Goal: Contribute content: Contribute content

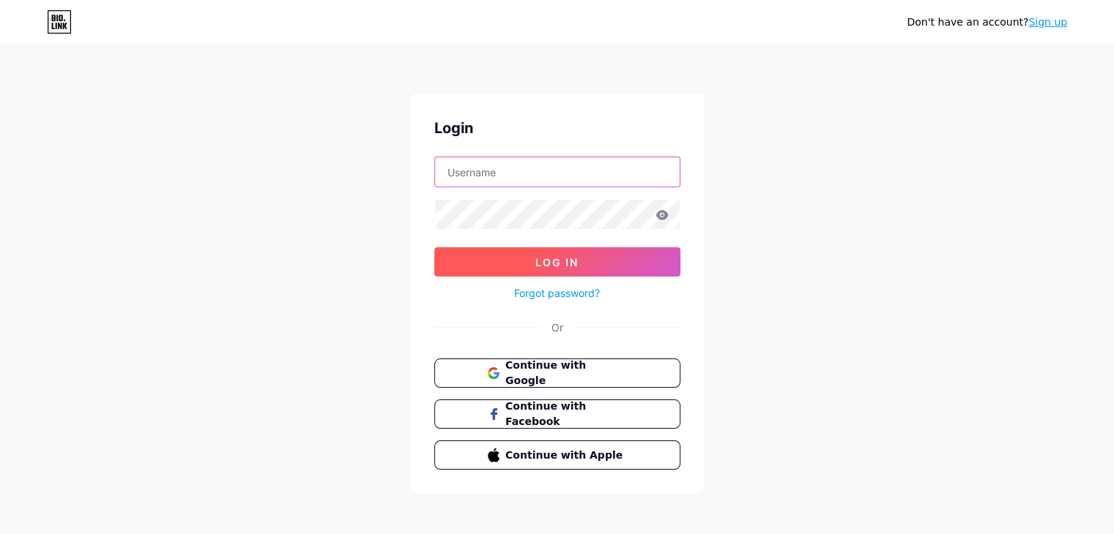
type input "jnjsaurabh95@gmail.com"
click at [597, 266] on button "Log In" at bounding box center [557, 261] width 246 height 29
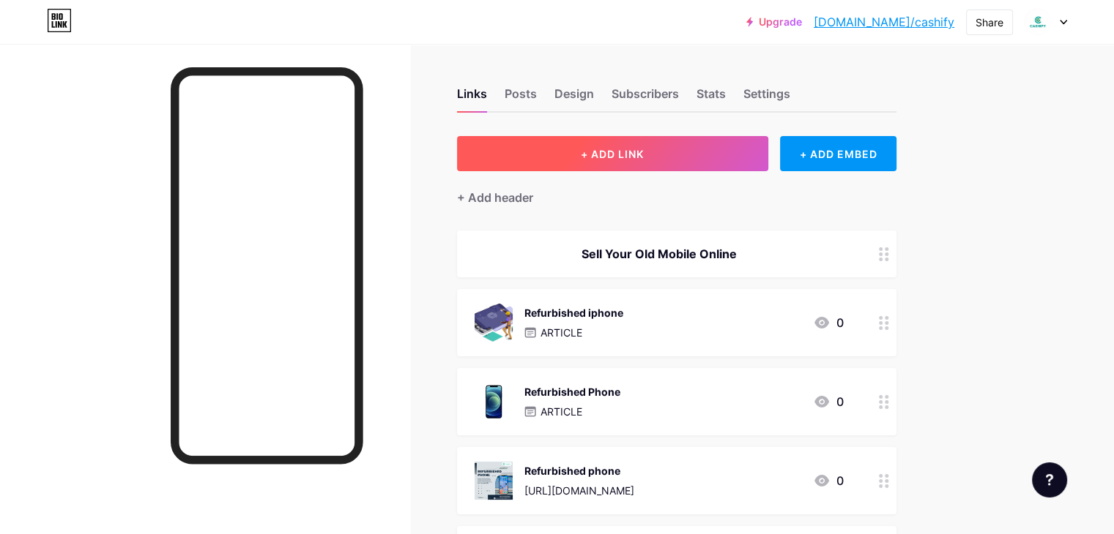
click at [644, 157] on span "+ ADD LINK" at bounding box center [612, 154] width 63 height 12
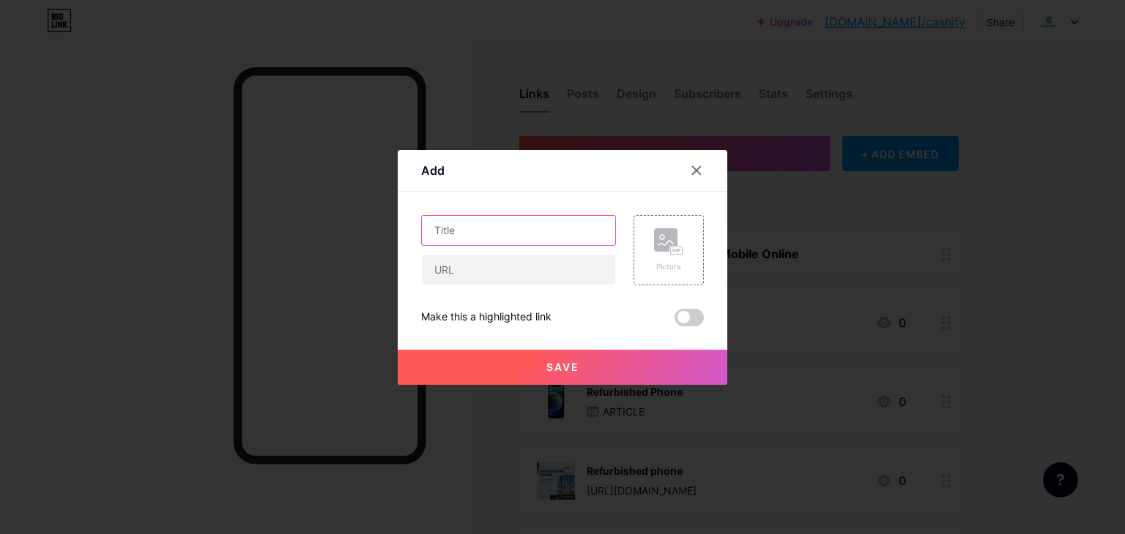
click at [507, 216] on input "text" at bounding box center [518, 230] width 193 height 29
paste input "Get Premium Quality Refurbished Mobile Phones – Save Big [DATE]!"
type input "Get Premium Quality Refurbished Mobile Phones – Save Big [DATE]!"
click at [521, 270] on input "text" at bounding box center [518, 270] width 193 height 29
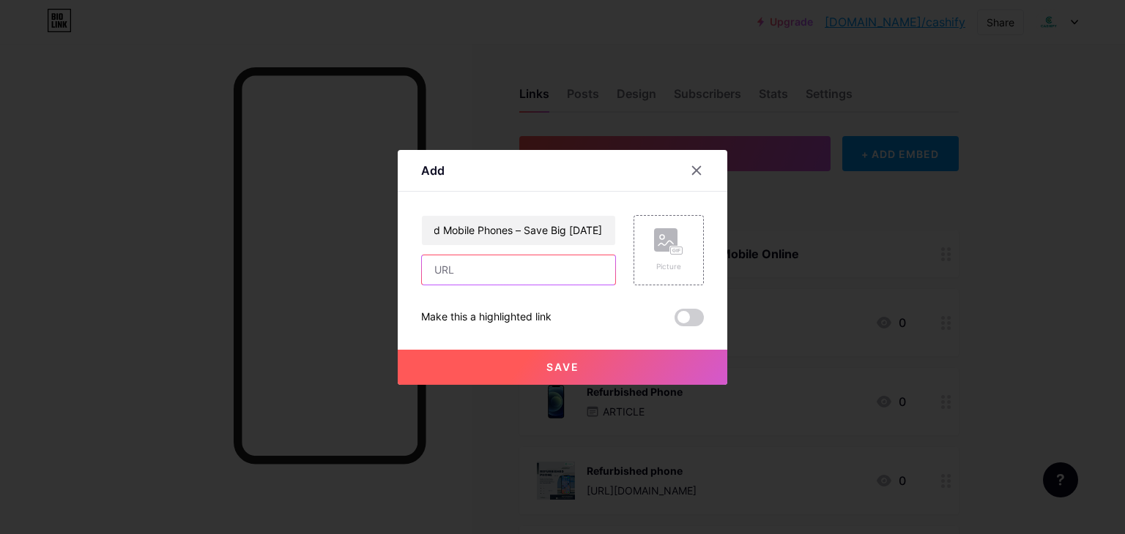
scroll to position [0, 0]
paste input "[URL][DOMAIN_NAME]"
type input "[URL][DOMAIN_NAME]"
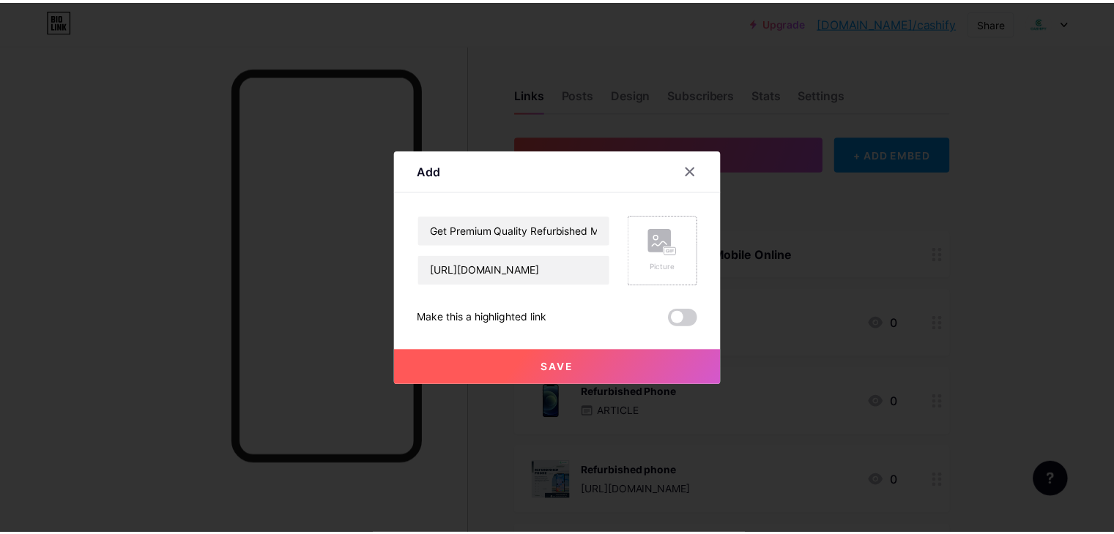
scroll to position [0, 0]
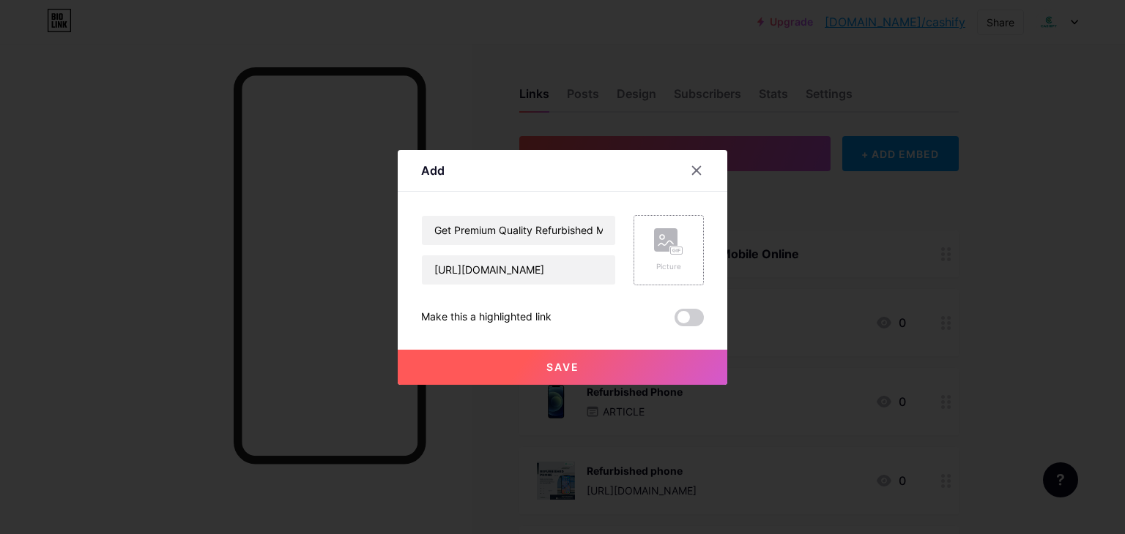
click at [668, 250] on rect at bounding box center [665, 239] width 23 height 23
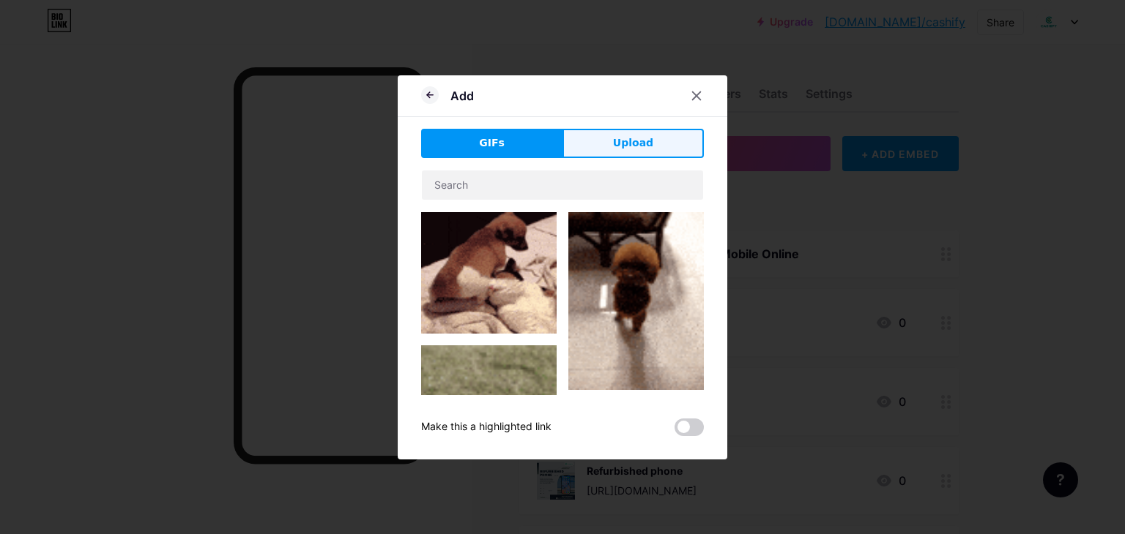
click at [636, 141] on span "Upload" at bounding box center [633, 142] width 40 height 15
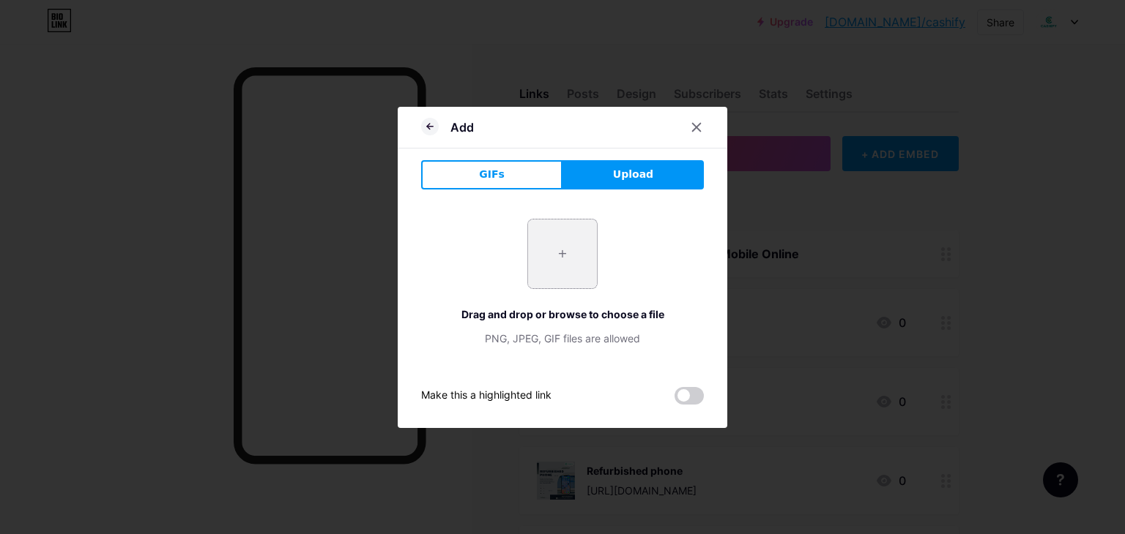
click at [552, 256] on input "file" at bounding box center [562, 254] width 69 height 69
type input "C:\fakepath\Buy Refurbished Mobile Phones.png"
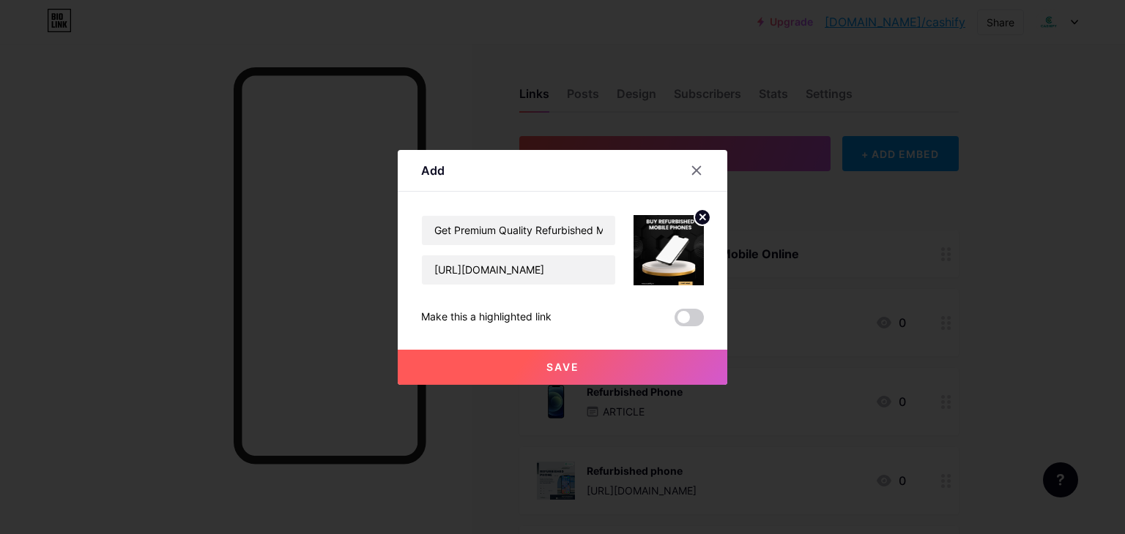
click at [560, 369] on span "Save" at bounding box center [562, 367] width 33 height 12
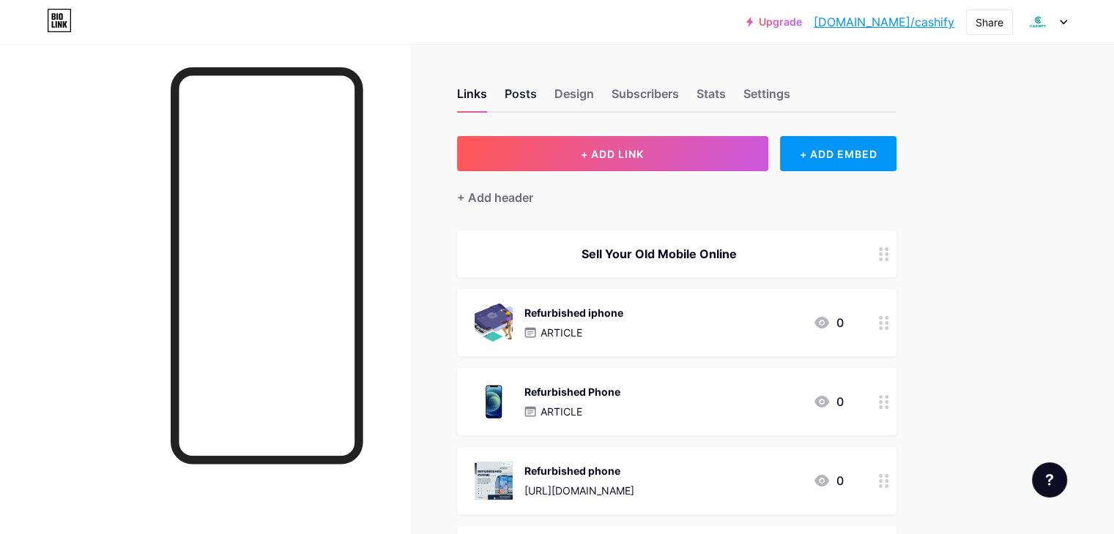
click at [537, 92] on div "Posts" at bounding box center [520, 98] width 32 height 26
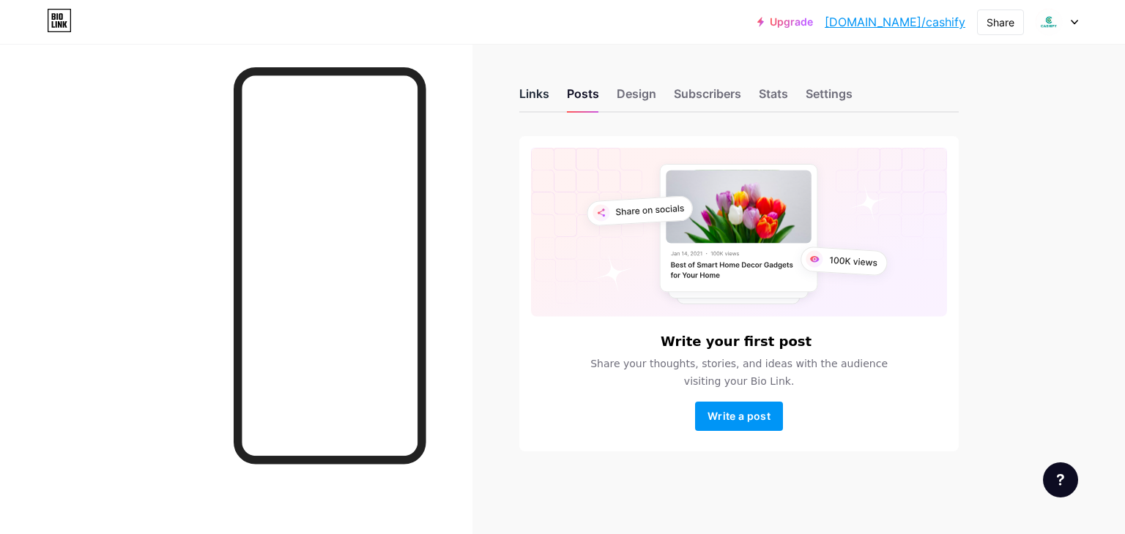
click at [538, 92] on div "Links" at bounding box center [534, 98] width 30 height 26
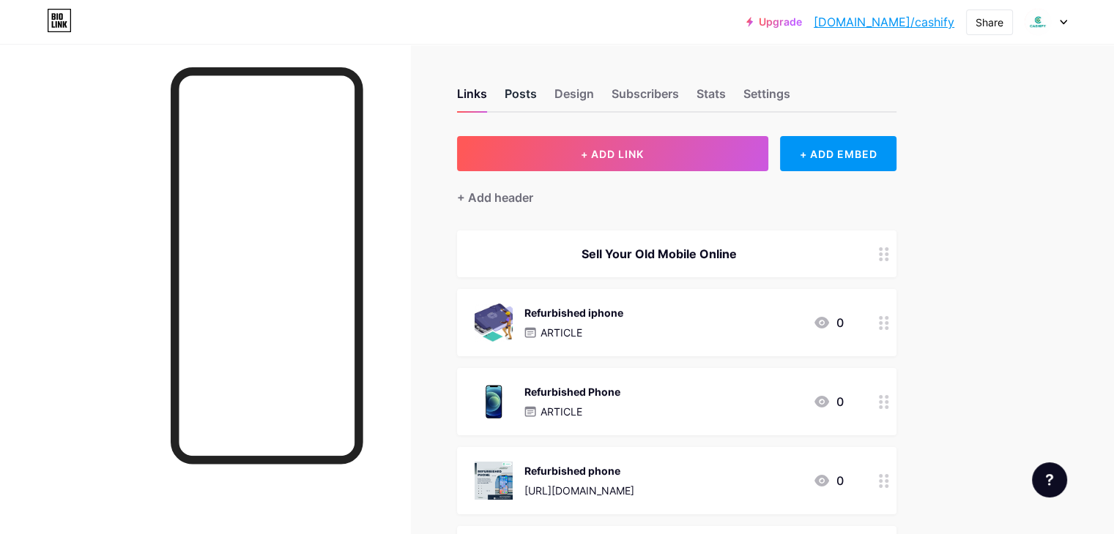
click at [537, 93] on div "Posts" at bounding box center [520, 98] width 32 height 26
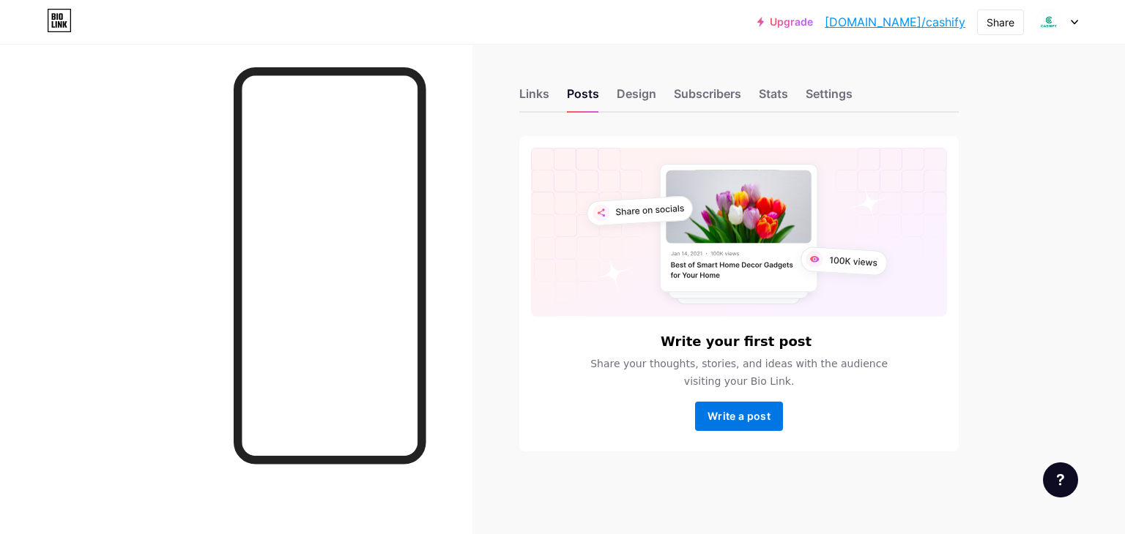
click at [743, 425] on button "Write a post" at bounding box center [739, 416] width 88 height 29
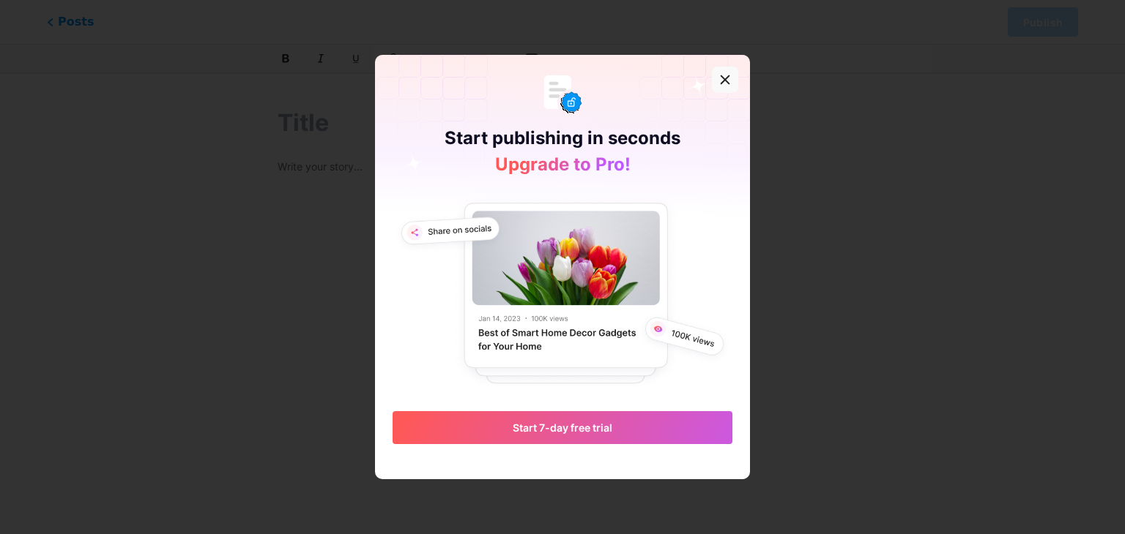
click at [731, 81] on div at bounding box center [725, 80] width 26 height 26
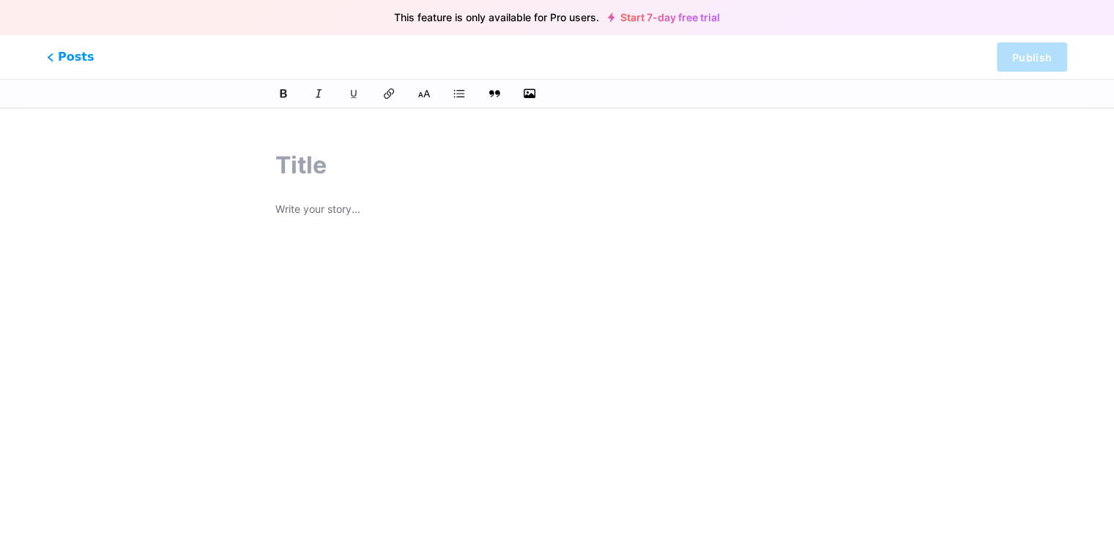
click at [318, 165] on input "text" at bounding box center [556, 165] width 563 height 35
click at [316, 173] on input "text" at bounding box center [556, 165] width 563 height 35
paste input "Buy Refurbished Mobile Phones with Warranty and Free Delivery"
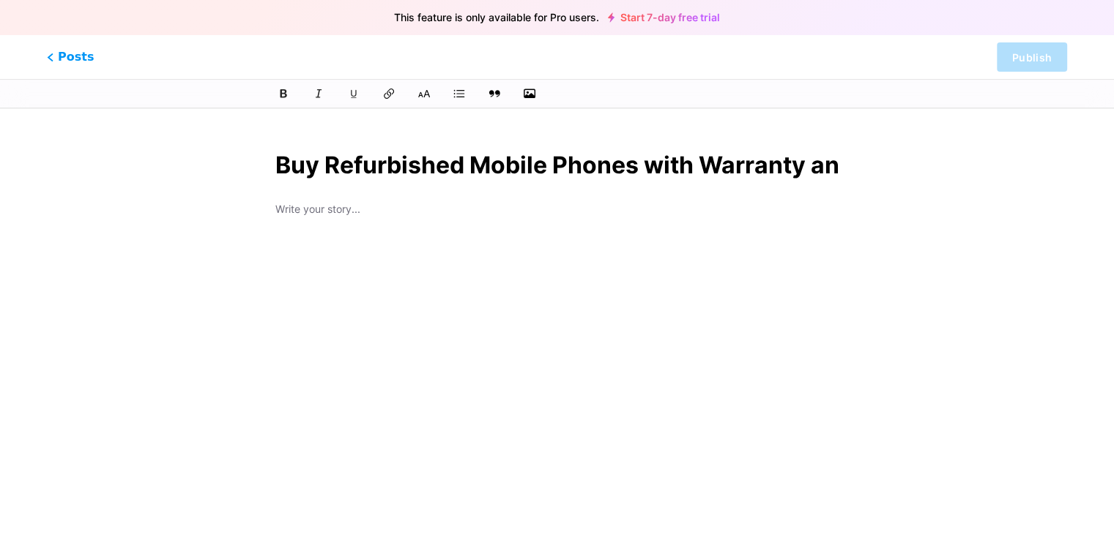
scroll to position [0, 173]
type input "Buy Refurbished Mobile Phones with Warranty and Free Delivery"
click at [331, 233] on div at bounding box center [556, 384] width 563 height 366
type input "buy-refurbished-mobile-phones-with-warranty-and-free-delivery"
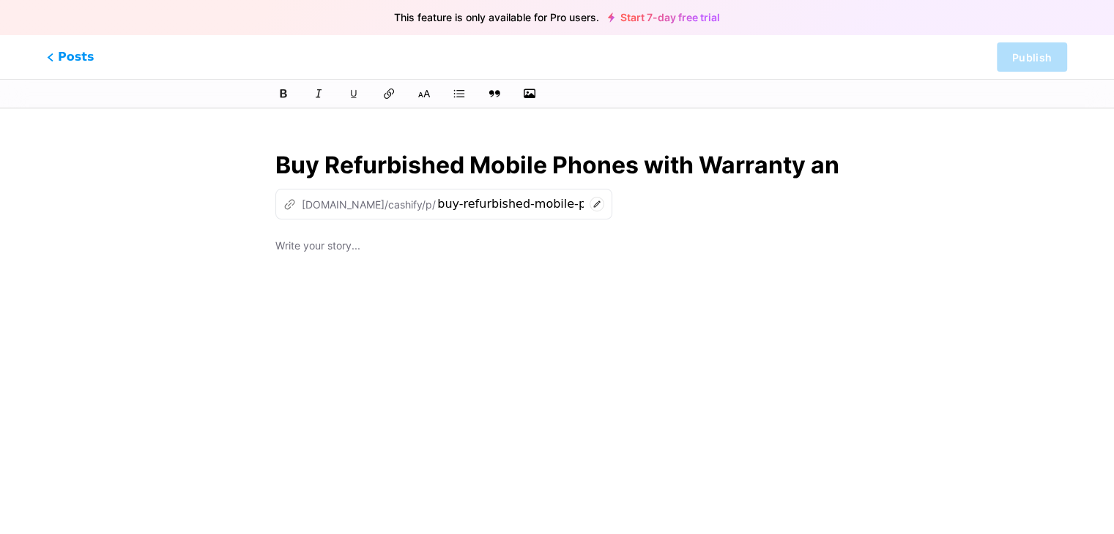
click at [298, 251] on p at bounding box center [556, 247] width 563 height 21
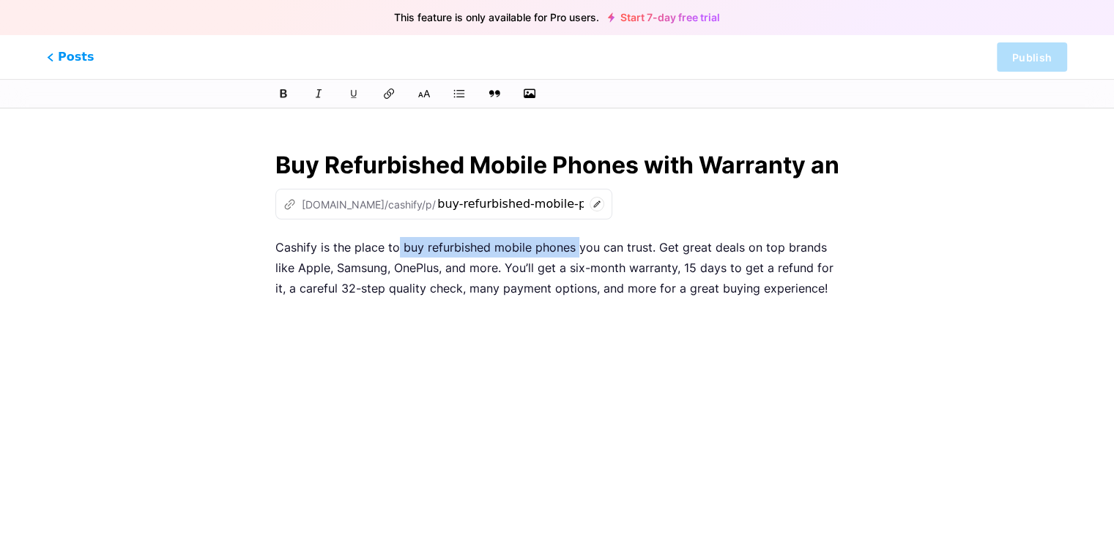
drag, startPoint x: 400, startPoint y: 249, endPoint x: 575, endPoint y: 245, distance: 175.8
click at [575, 245] on p "Cashify is the place to buy refurbished mobile phones you can trust. Get great …" at bounding box center [556, 268] width 563 height 62
click at [287, 102] on button at bounding box center [283, 94] width 22 height 22
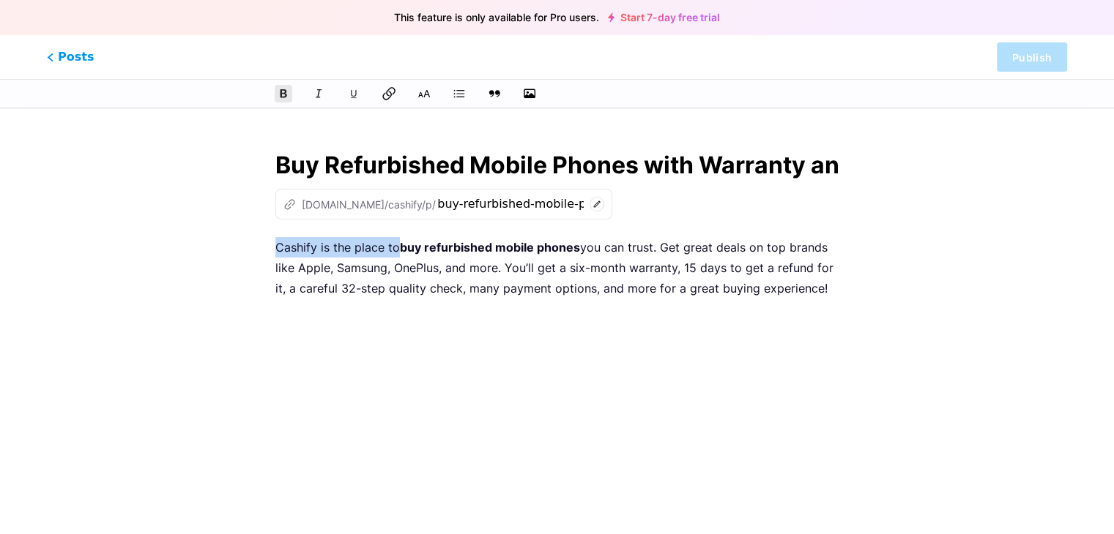
click at [393, 97] on icon at bounding box center [388, 93] width 15 height 15
click at [524, 276] on p "Cashify is the place to buy refurbished mobile phones you can trust. Get great …" at bounding box center [556, 268] width 563 height 62
click at [841, 291] on div "Buy Refurbished Mobile Phones with Warranty and Free Delivery z [DOMAIN_NAME]/c…" at bounding box center [557, 378] width 604 height 496
click at [830, 291] on p "Cashify is the place to buy refurbished mobile phones you can trust. Get great …" at bounding box center [556, 268] width 563 height 62
click at [532, 94] on icon "button" at bounding box center [529, 93] width 15 height 15
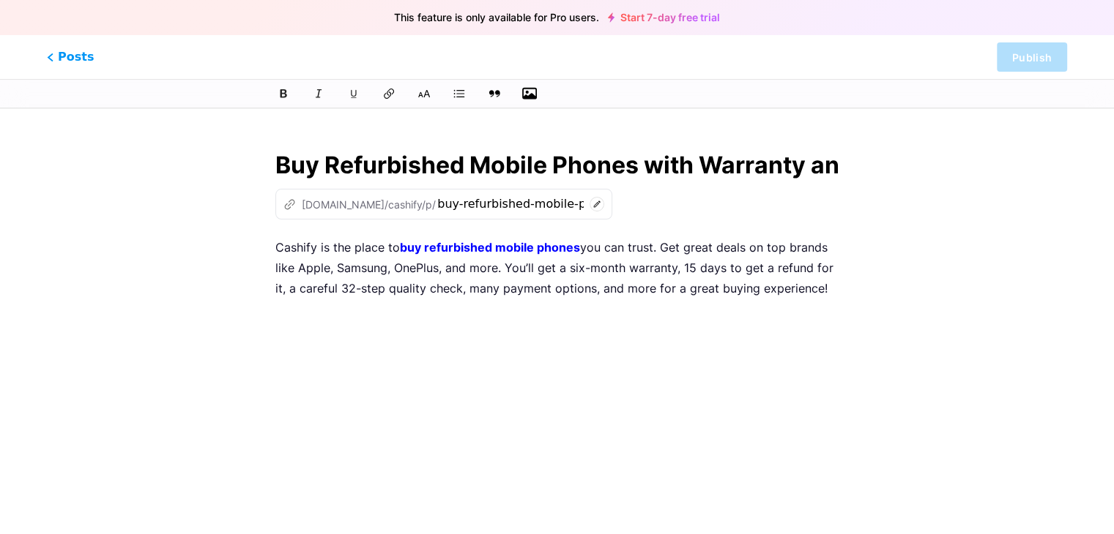
click at [0, 0] on input "file" at bounding box center [0, 0] width 0 height 0
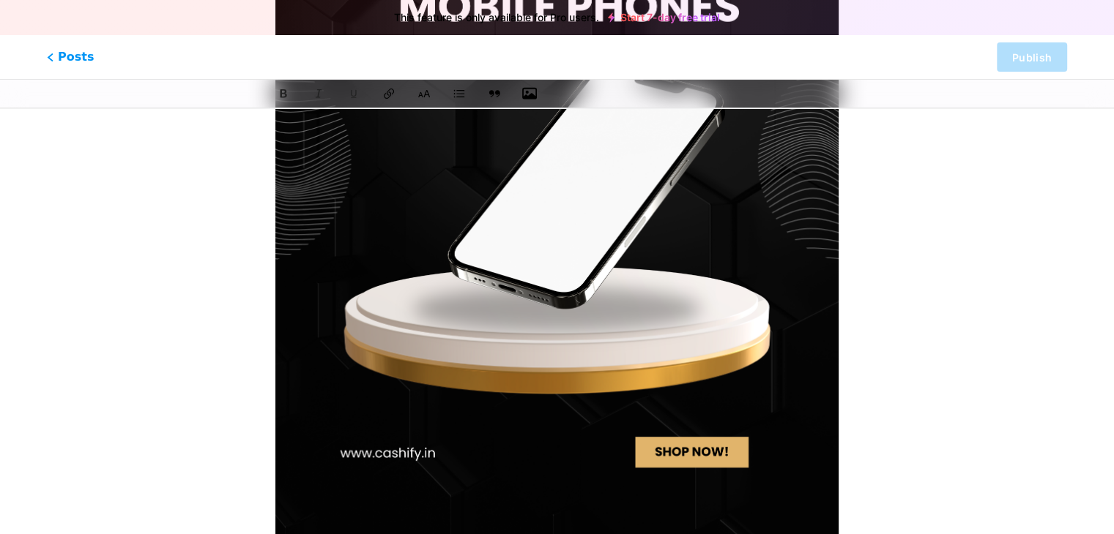
scroll to position [600, 0]
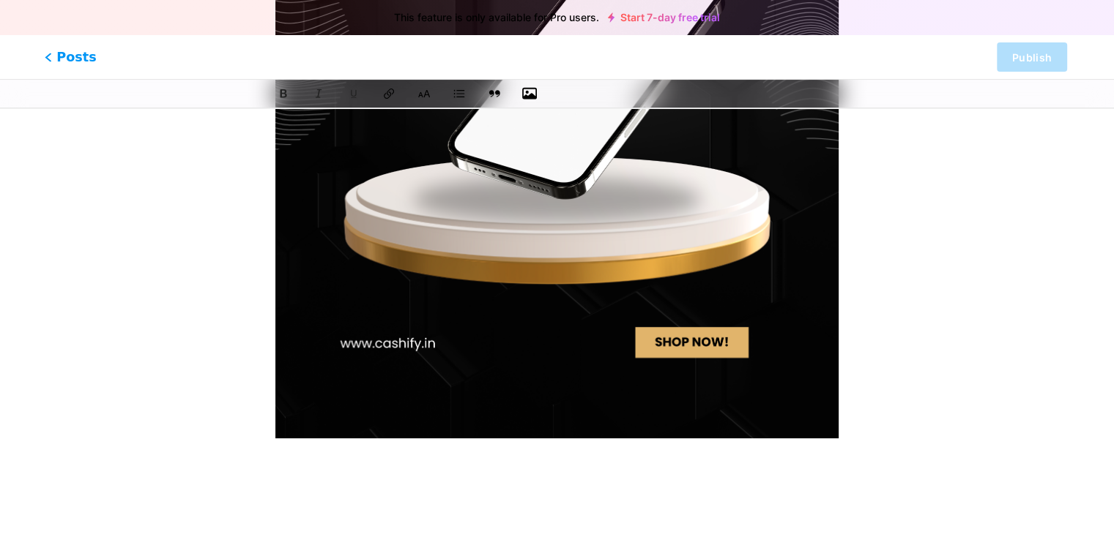
click at [56, 59] on span "Posts" at bounding box center [71, 57] width 52 height 19
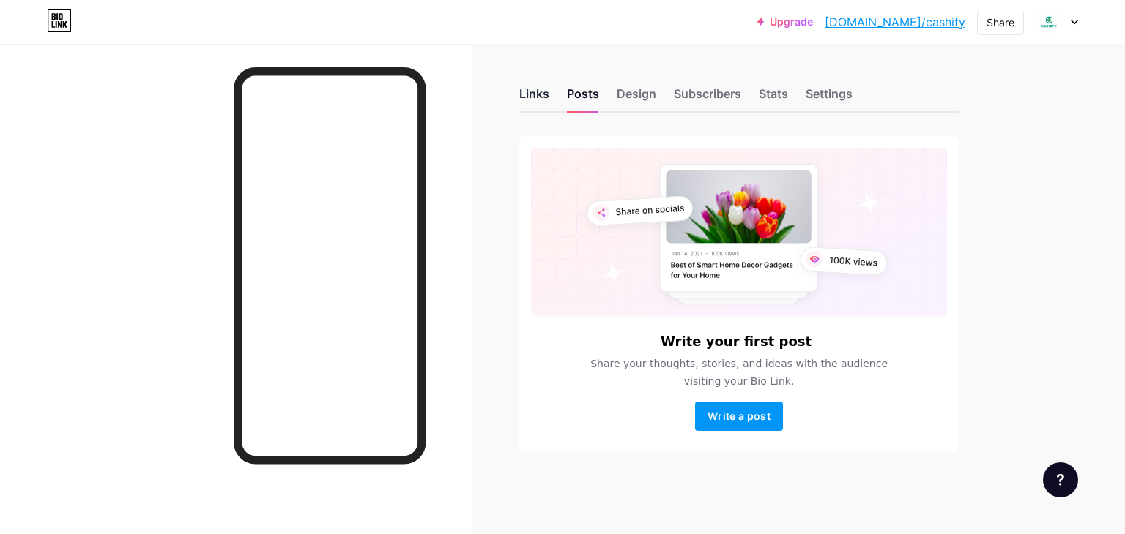
click at [542, 93] on div "Links" at bounding box center [534, 98] width 30 height 26
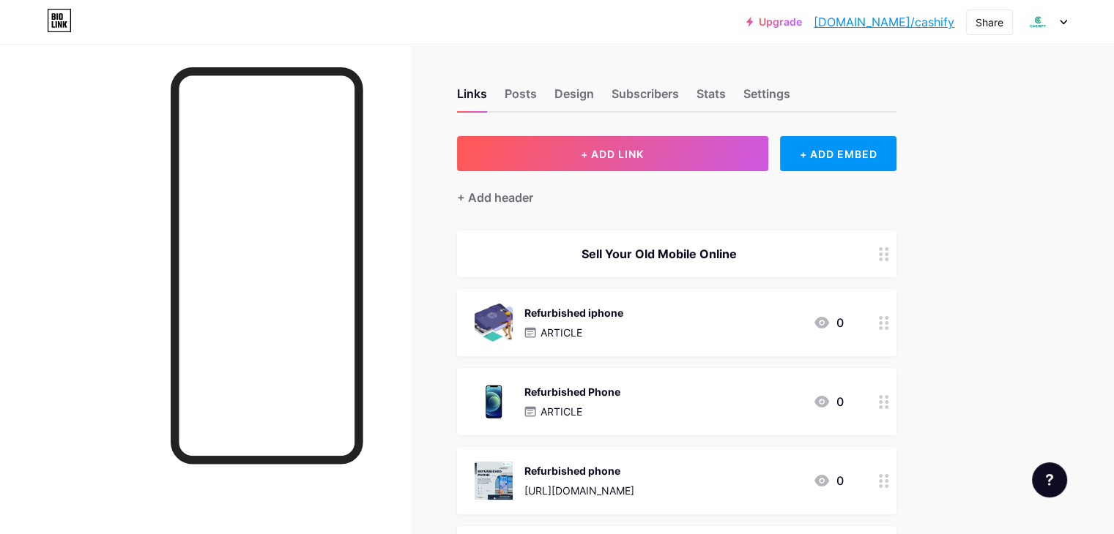
click at [707, 256] on div "Sell Your Old Mobile Online" at bounding box center [658, 254] width 369 height 18
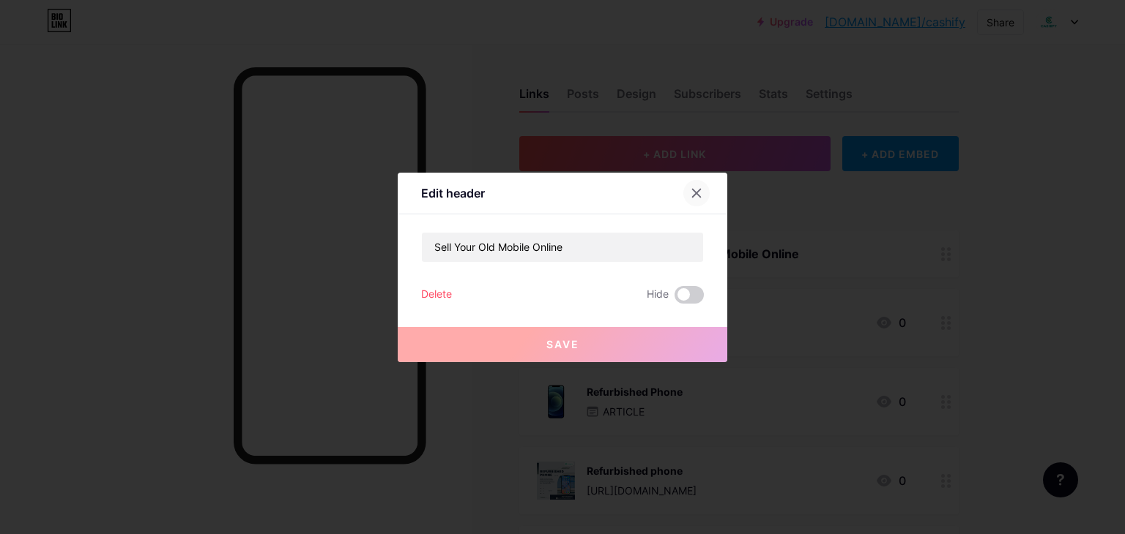
click at [704, 191] on div at bounding box center [696, 193] width 26 height 26
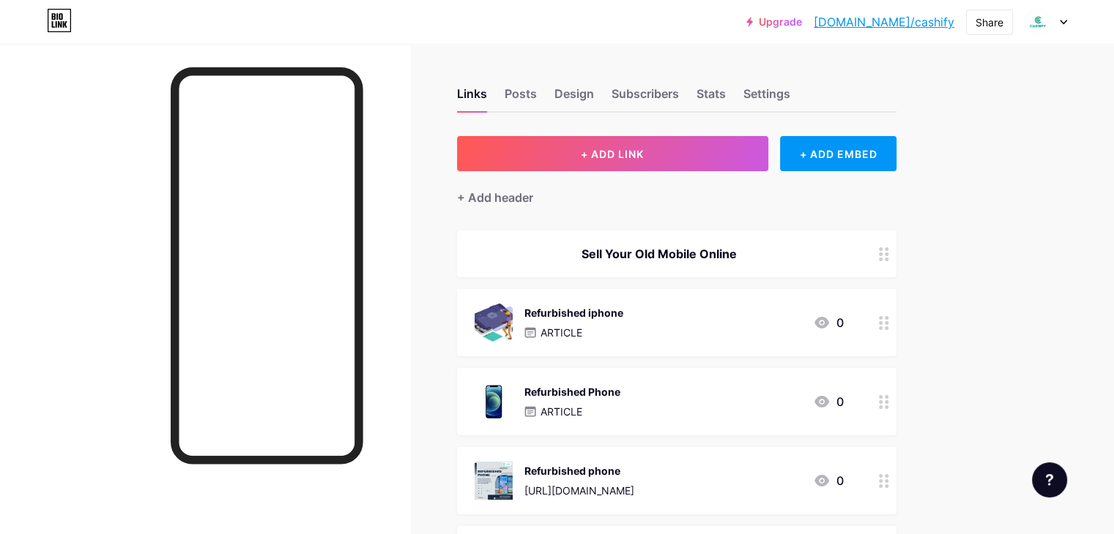
click at [933, 21] on link "[DOMAIN_NAME]/cashify" at bounding box center [883, 22] width 141 height 18
